Goal: Check status: Check status

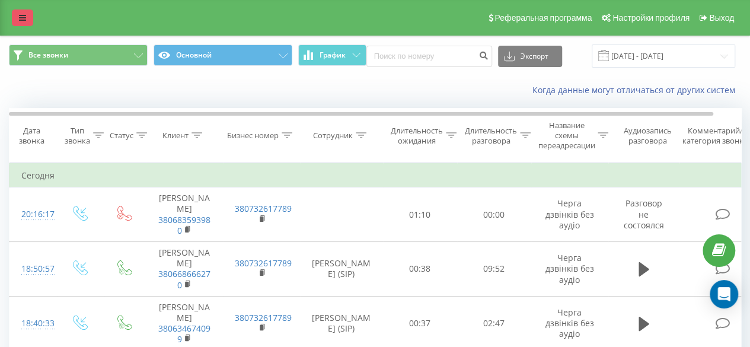
click at [25, 14] on icon at bounding box center [22, 18] width 7 height 8
click at [21, 22] on link at bounding box center [22, 17] width 21 height 17
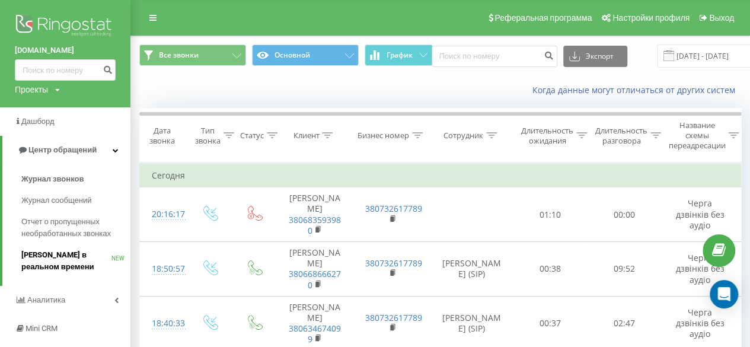
click at [46, 255] on span "[PERSON_NAME] в реальном времени" at bounding box center [66, 261] width 90 height 24
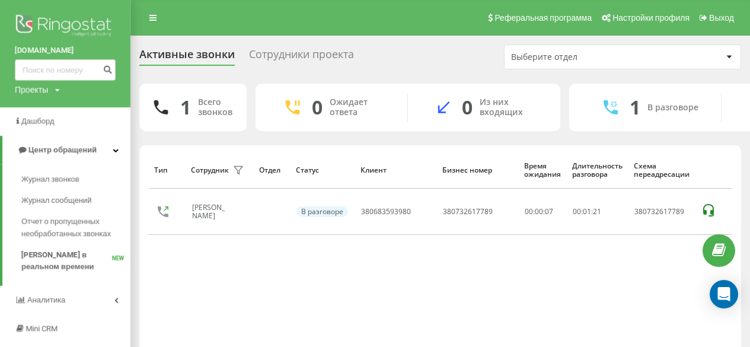
click at [43, 126] on span "Дашборд" at bounding box center [37, 121] width 33 height 9
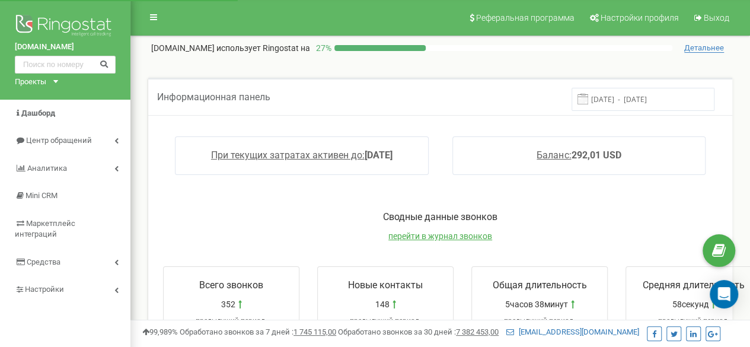
click at [630, 94] on input "[DATE] - [DATE]" at bounding box center [642, 99] width 143 height 23
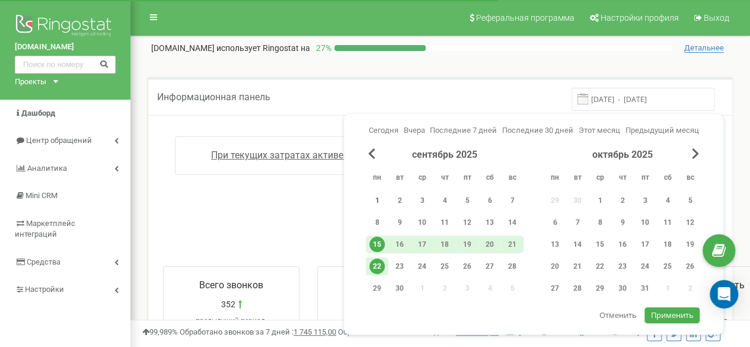
click at [374, 197] on div "1" at bounding box center [376, 200] width 15 height 15
click at [377, 270] on div "22" at bounding box center [376, 265] width 15 height 15
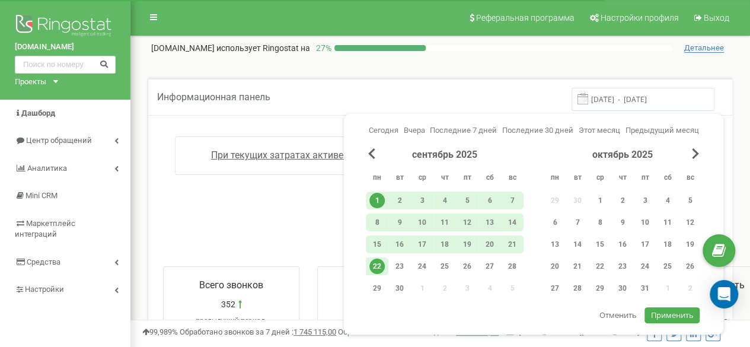
click at [670, 309] on span "Применить" at bounding box center [672, 314] width 43 height 11
type input "01.09.2025 - 22.09.2025"
